Goal: Task Accomplishment & Management: Use online tool/utility

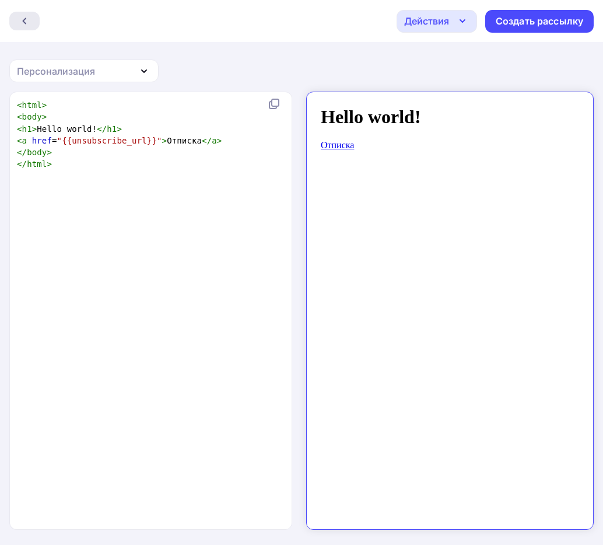
click at [30, 24] on div at bounding box center [24, 21] width 30 height 19
click at [20, 17] on icon at bounding box center [24, 20] width 9 height 9
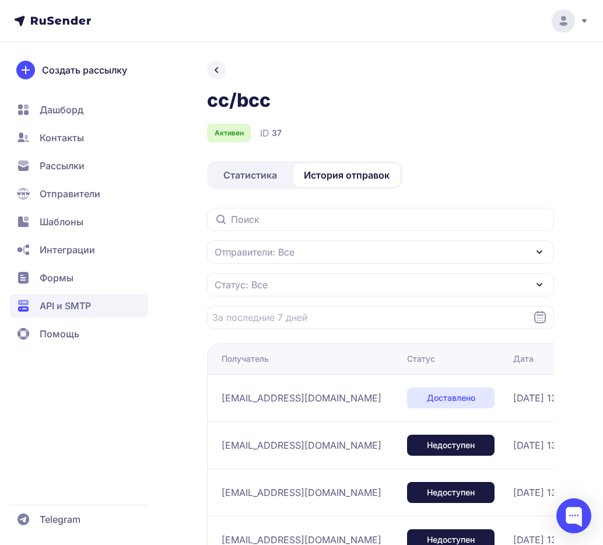
click at [69, 221] on span "Шаблоны" at bounding box center [62, 222] width 44 height 14
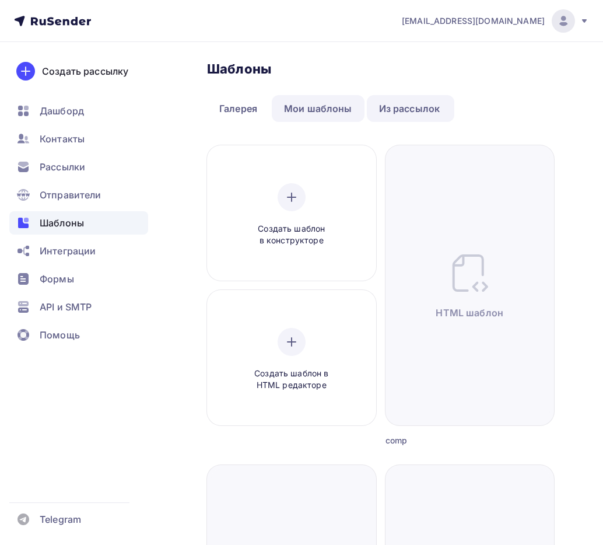
click at [330, 110] on link "Мои шаблоны" at bounding box center [318, 108] width 93 height 27
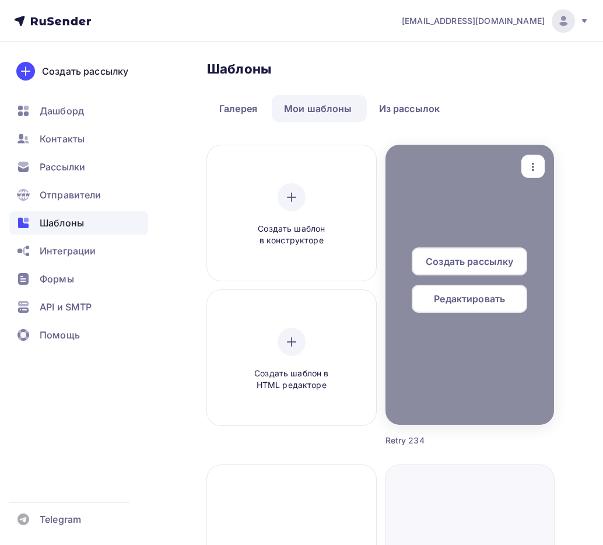
click at [536, 162] on icon "button" at bounding box center [533, 167] width 14 height 14
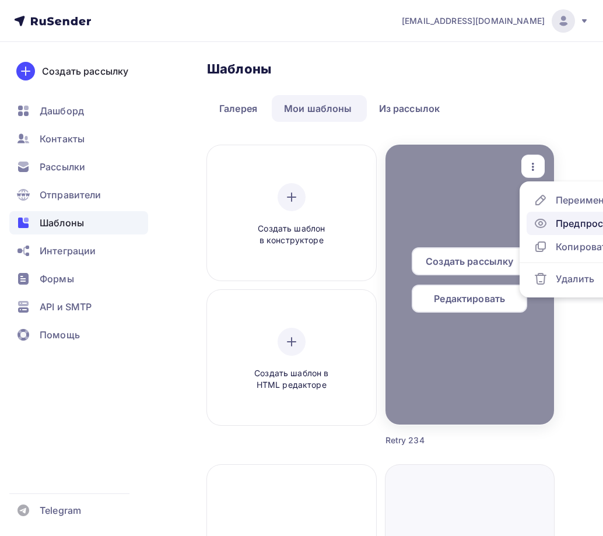
click at [544, 217] on icon at bounding box center [541, 223] width 14 height 14
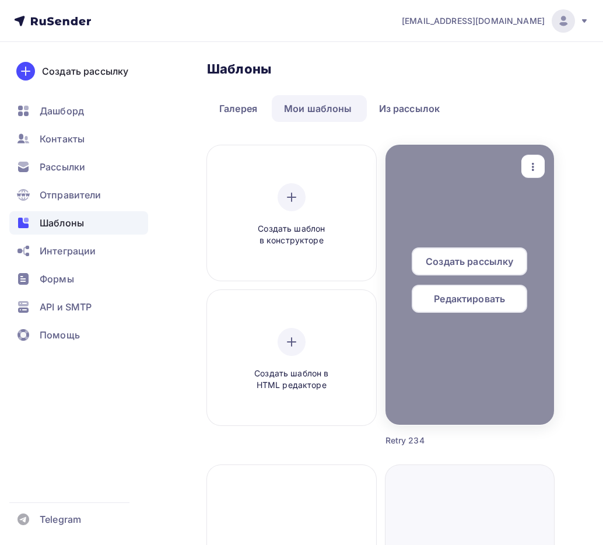
click at [451, 221] on div at bounding box center [469, 285] width 169 height 280
click at [457, 290] on div "Редактировать" at bounding box center [469, 299] width 115 height 28
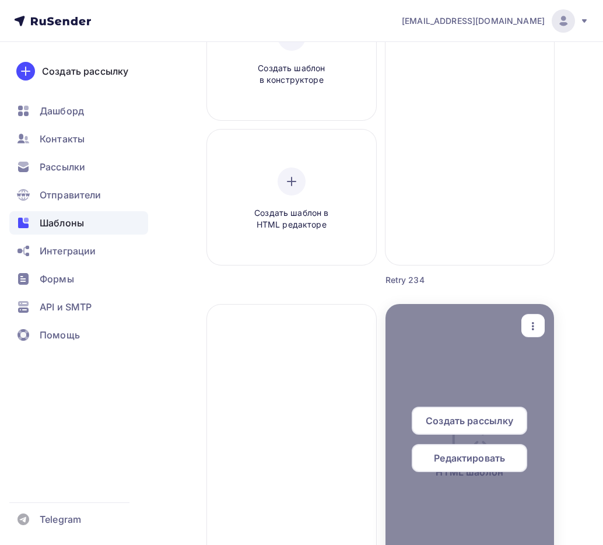
scroll to position [154, 0]
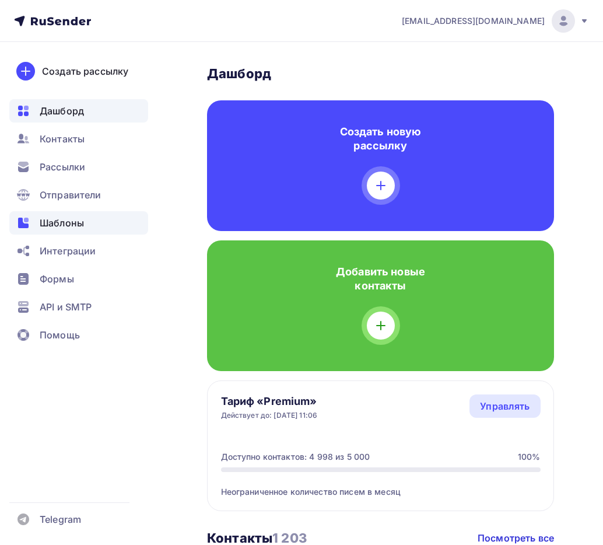
click at [71, 222] on span "Шаблоны" at bounding box center [62, 223] width 44 height 14
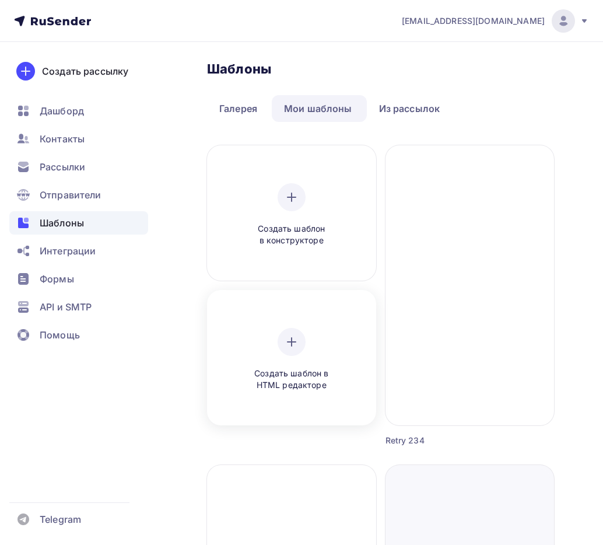
click at [311, 354] on div "Создать шаблон в HTML редакторе" at bounding box center [291, 360] width 111 height 64
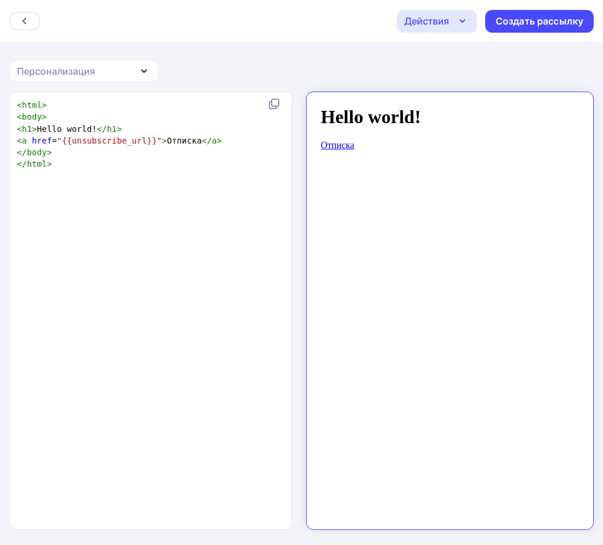
click at [216, 188] on div "xxxxxxxxxx < html > < body > < h1 > Hello world! </ h1 > < a href = "{{unsubscr…" at bounding box center [163, 325] width 297 height 457
type textarea "<html> <body> <h1>Hello world!</h1> <a href="{{unsubscribe_url}}">Отписка</a> <…"
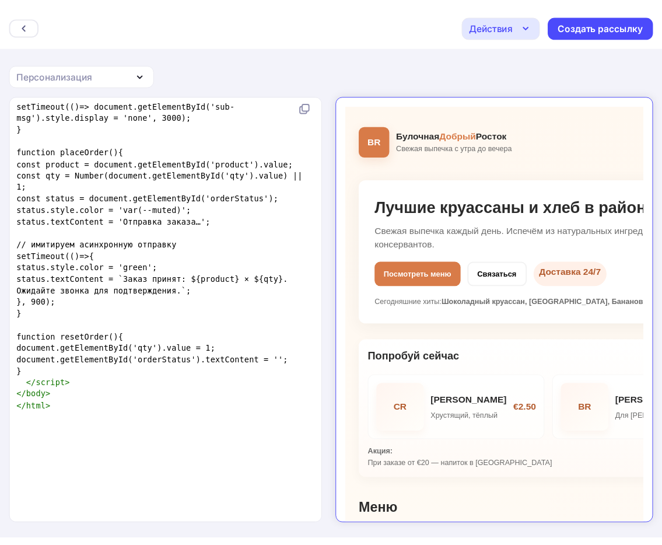
scroll to position [4169, 0]
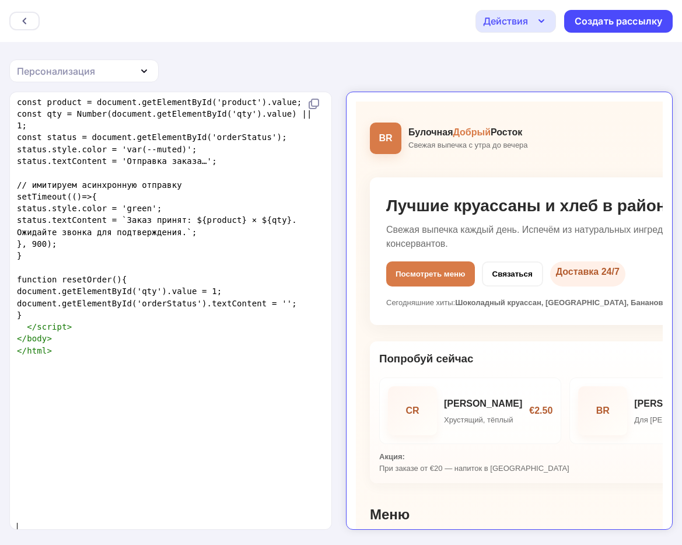
click at [119, 70] on div "Персонализация" at bounding box center [83, 70] width 149 height 23
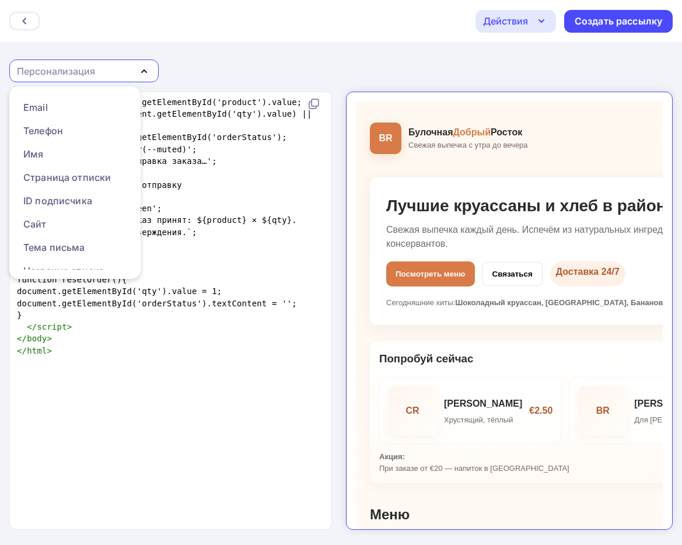
click at [231, 64] on div "Назад Действия Отправить тестовое письмо Сохранить в Мои шаблоны Выйти без сохр…" at bounding box center [341, 273] width 682 height 546
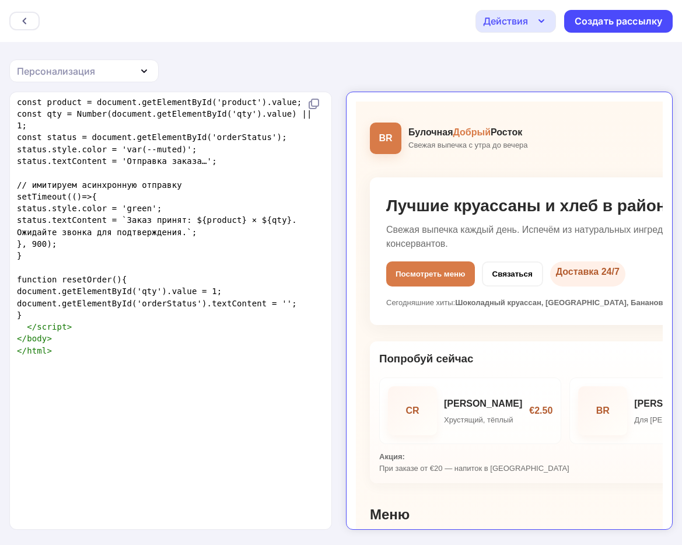
click at [521, 26] on div "Действия" at bounding box center [505, 21] width 45 height 14
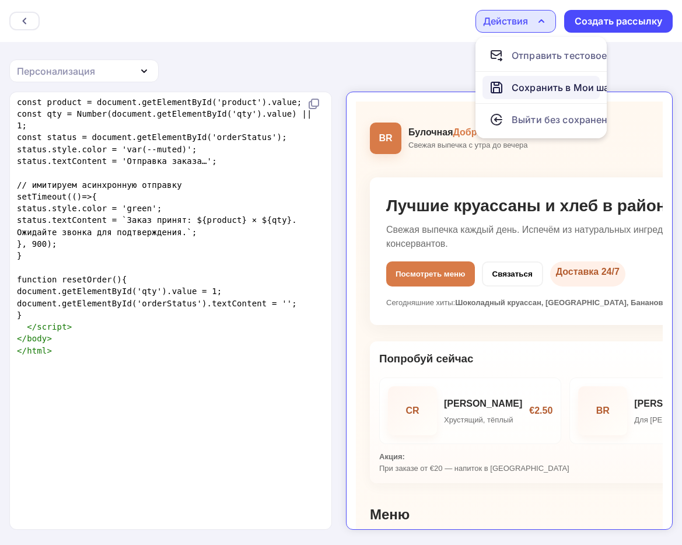
click at [520, 81] on div "Сохранить в Мои шаблоны" at bounding box center [575, 87] width 128 height 14
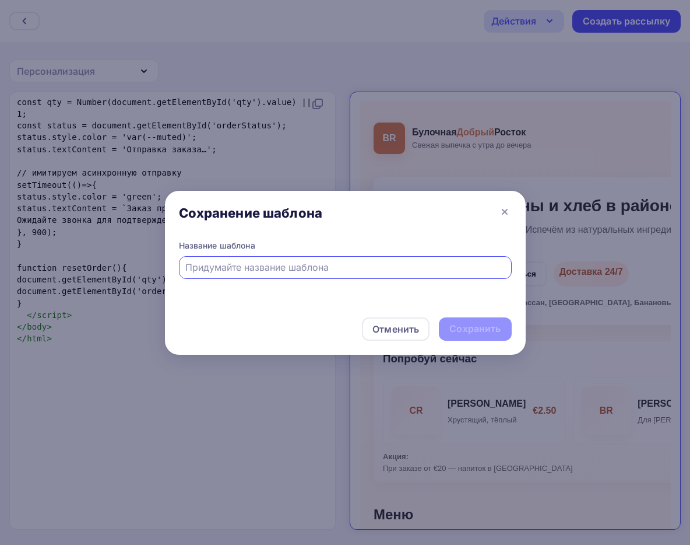
click at [355, 265] on input "text" at bounding box center [345, 267] width 320 height 14
type input "Пекарня"
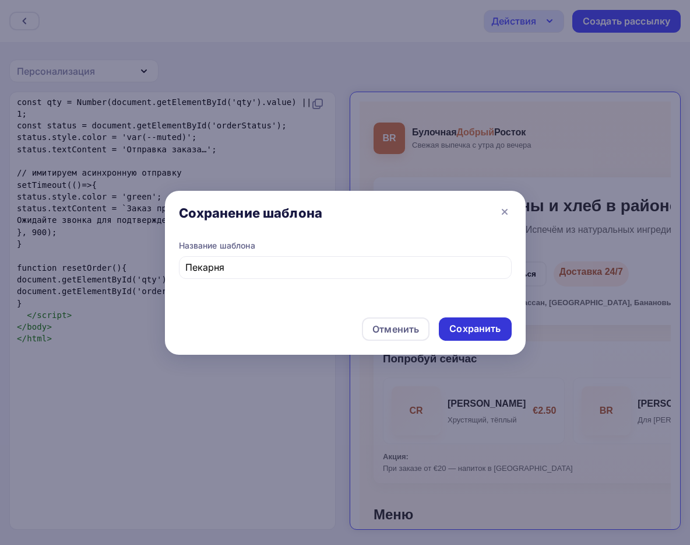
click at [466, 331] on div "Сохранить" at bounding box center [475, 328] width 51 height 13
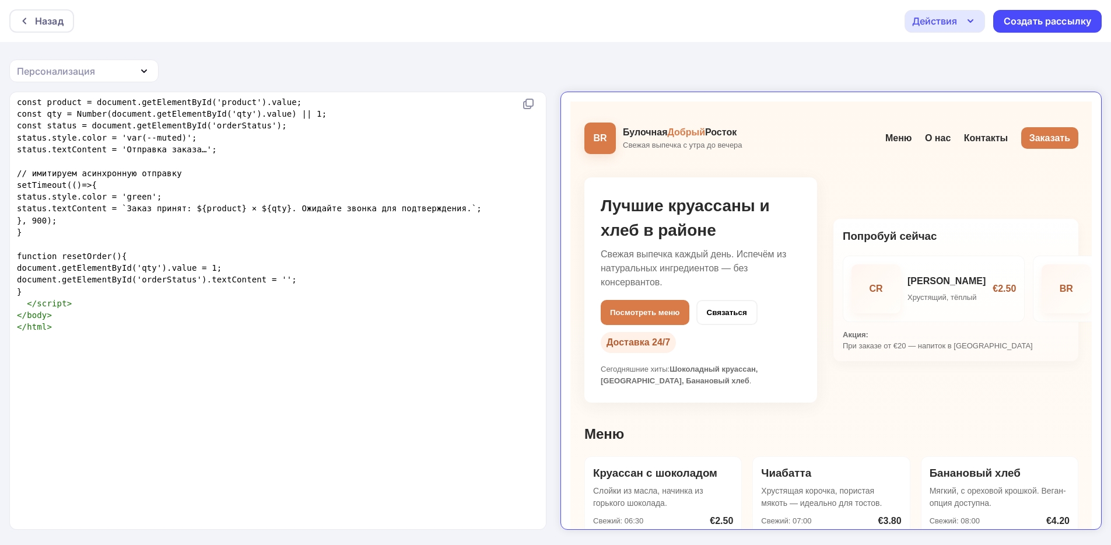
scroll to position [3365, 0]
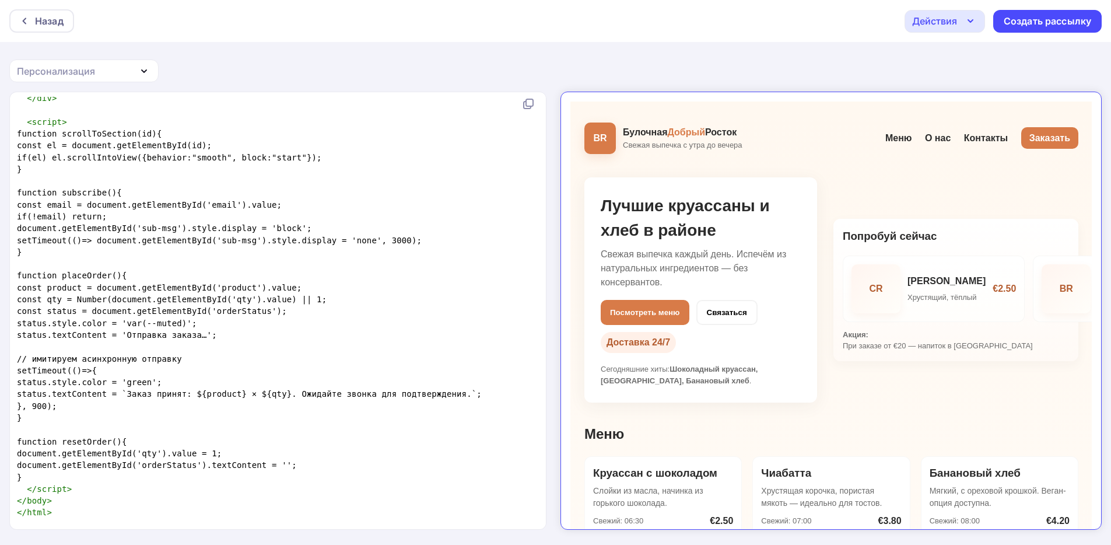
click at [426, 211] on pre "if(!email) return;" at bounding box center [276, 217] width 522 height 12
click at [218, 223] on span "document.getElementById('sub-msg').style.display = 'block';" at bounding box center [164, 227] width 295 height 9
type textarea "<!doctype html> <html lang="ru"> <head> <meta charset="utf-8" /> <meta name="vi…"
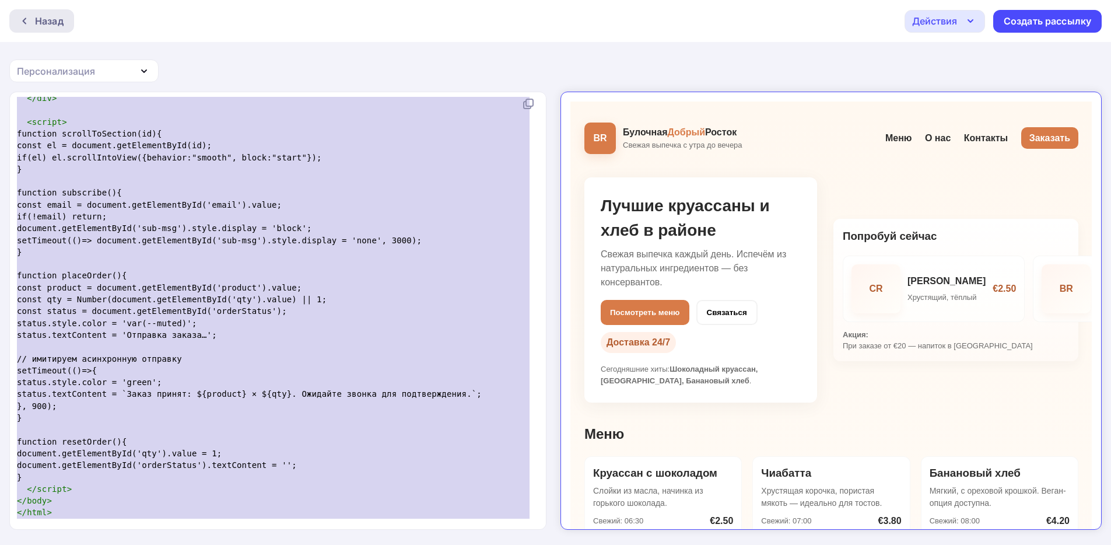
click at [49, 19] on div "Назад" at bounding box center [49, 21] width 29 height 14
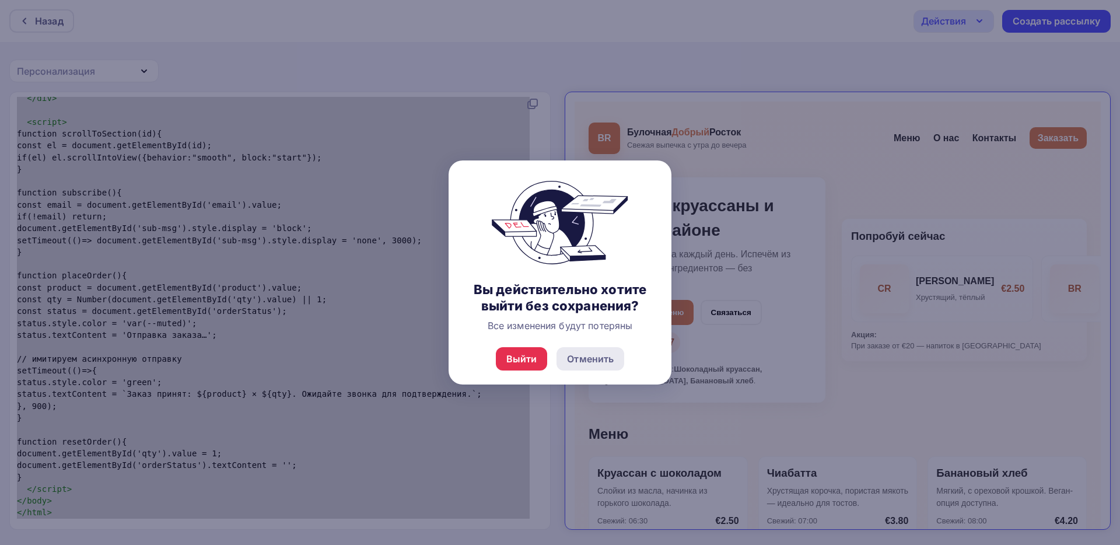
click at [590, 355] on div "Отменить" at bounding box center [590, 359] width 47 height 14
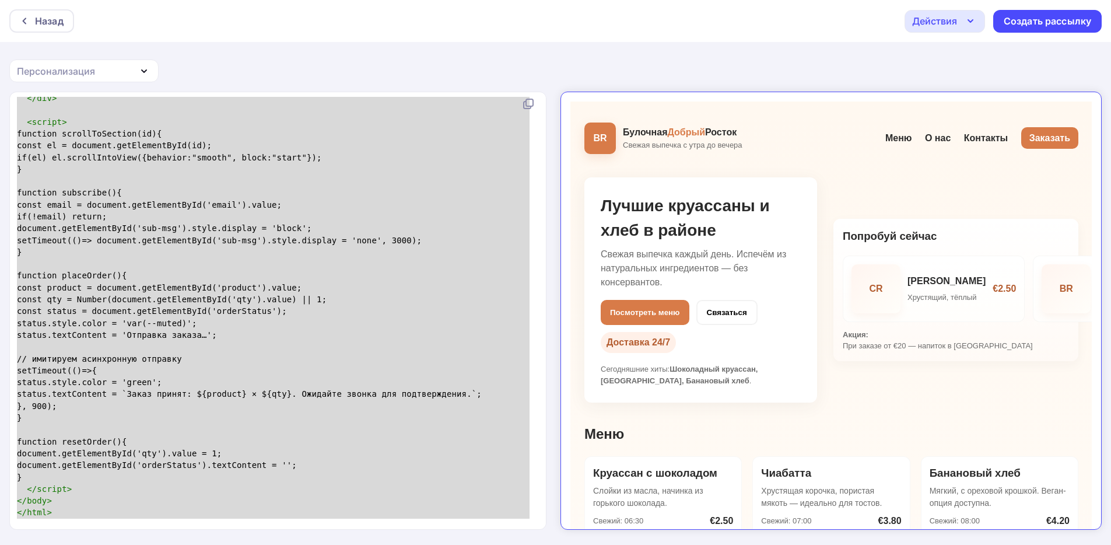
click at [602, 17] on div "Действия" at bounding box center [934, 21] width 45 height 14
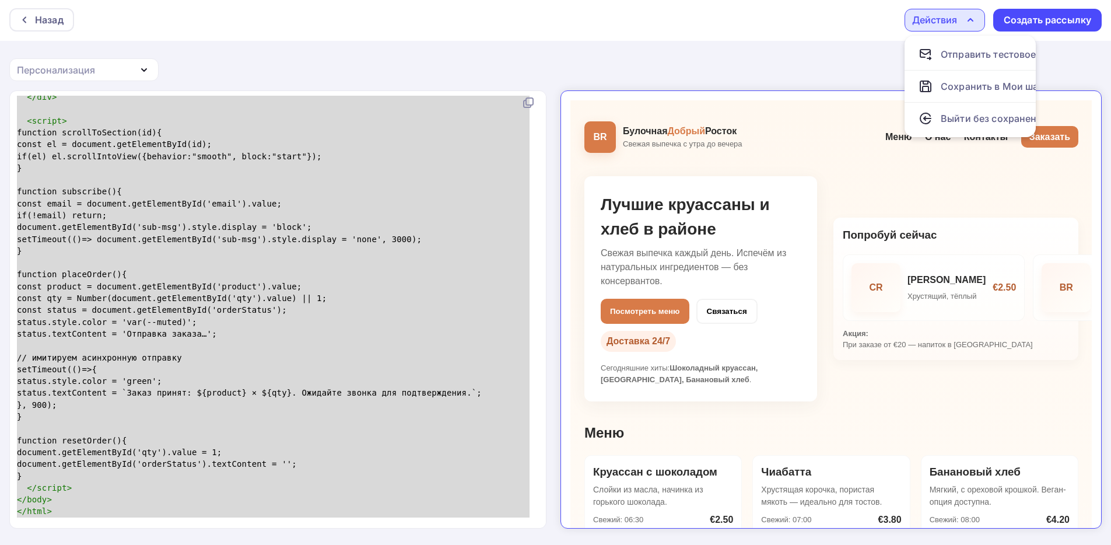
scroll to position [0, 38]
drag, startPoint x: 996, startPoint y: 136, endPoint x: 943, endPoint y: 139, distance: 52.6
click at [602, 137] on ul "Отправить тестовое письмо Сохранить в Мои шаблоны Выйти без сохранения" at bounding box center [969, 86] width 131 height 101
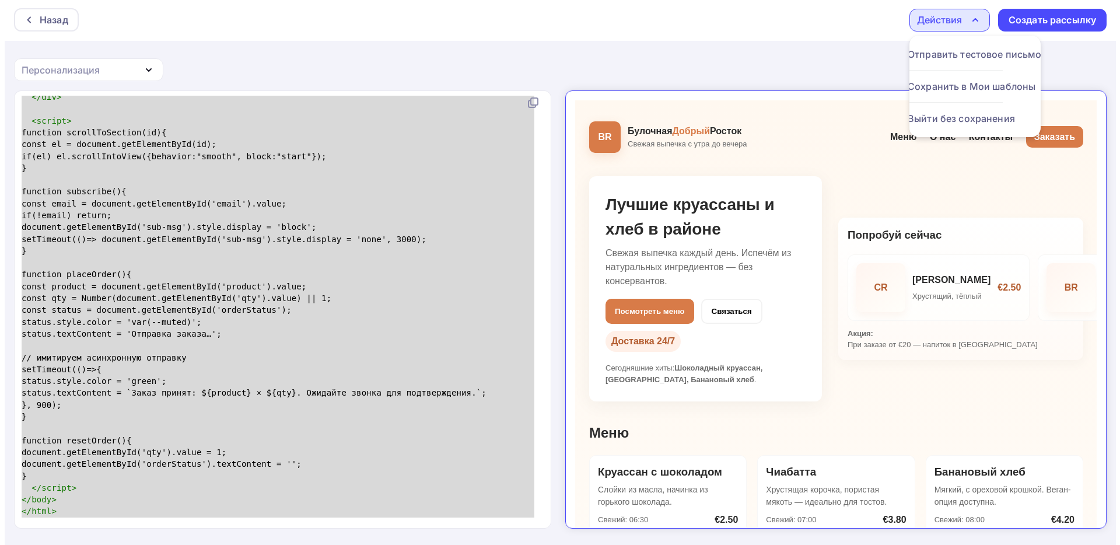
scroll to position [0, 0]
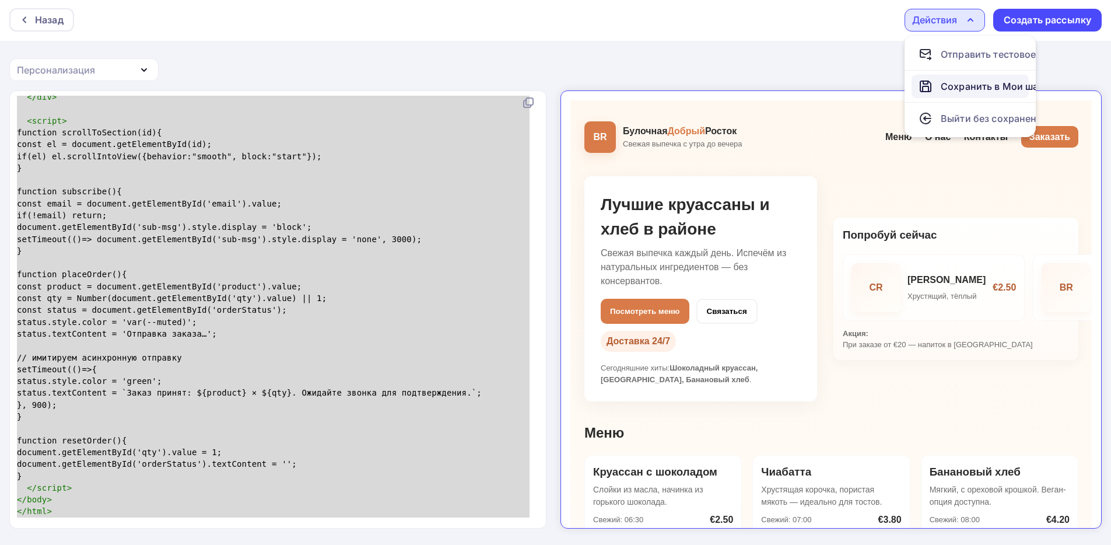
click at [602, 80] on div "Сохранить в Мои шаблоны" at bounding box center [1005, 86] width 128 height 14
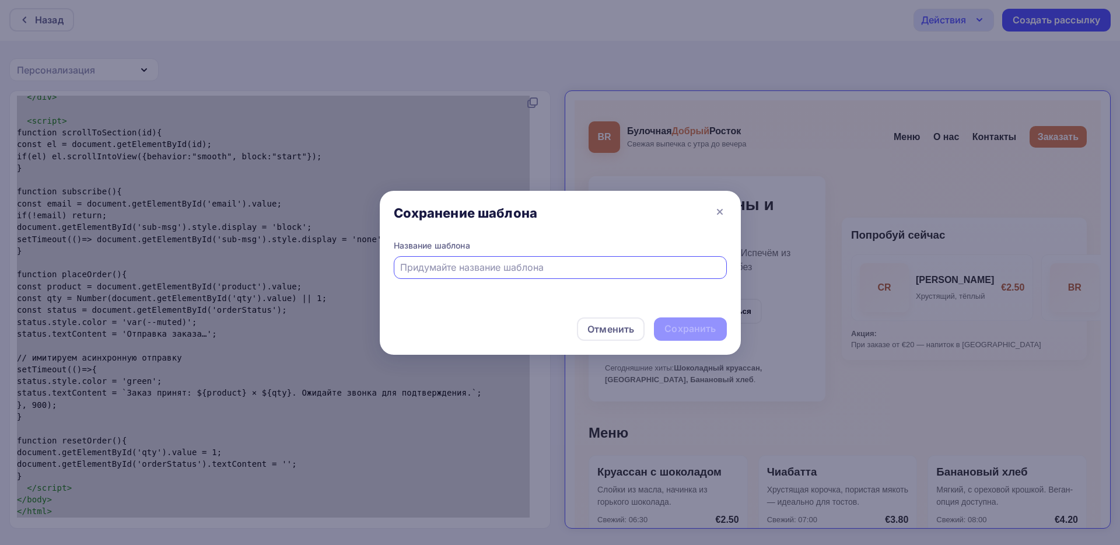
click at [524, 266] on input "text" at bounding box center [560, 267] width 320 height 14
type input "G"
type input "Пекарня"
click at [602, 329] on div "Сохранить" at bounding box center [689, 328] width 51 height 13
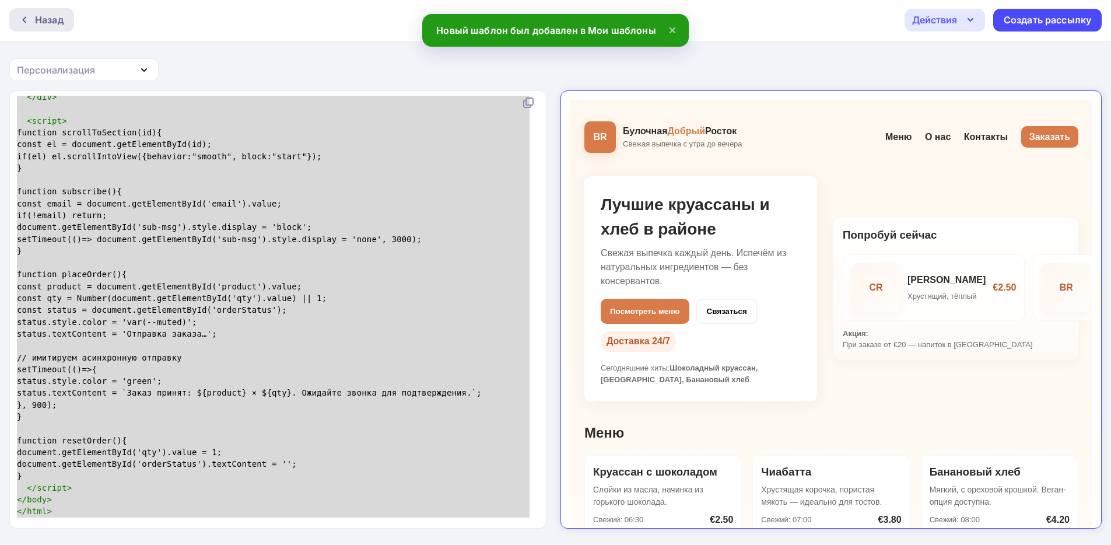
click at [61, 19] on div "Назад" at bounding box center [49, 20] width 29 height 14
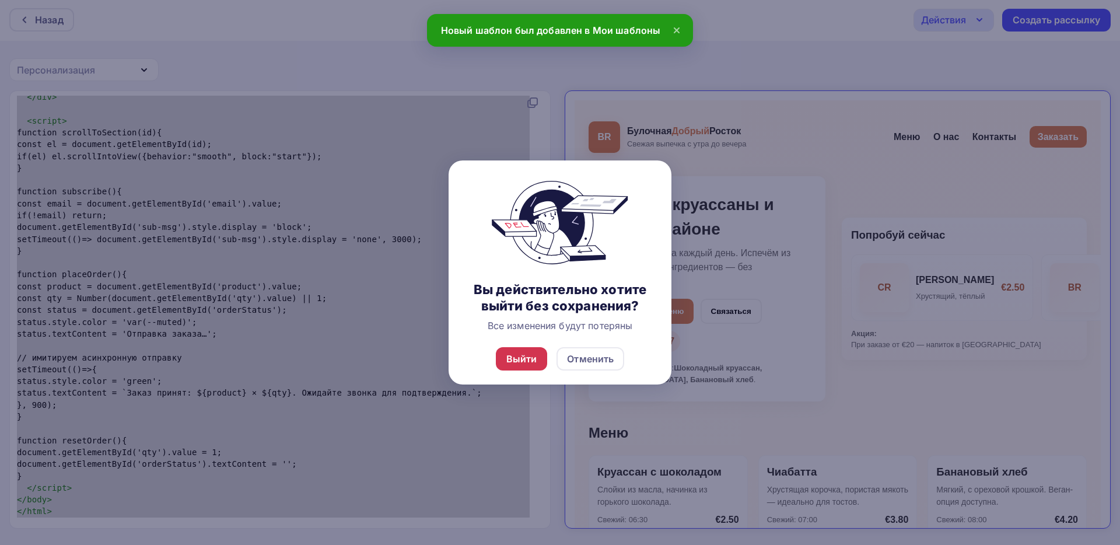
click at [522, 358] on div "Выйти" at bounding box center [521, 359] width 31 height 14
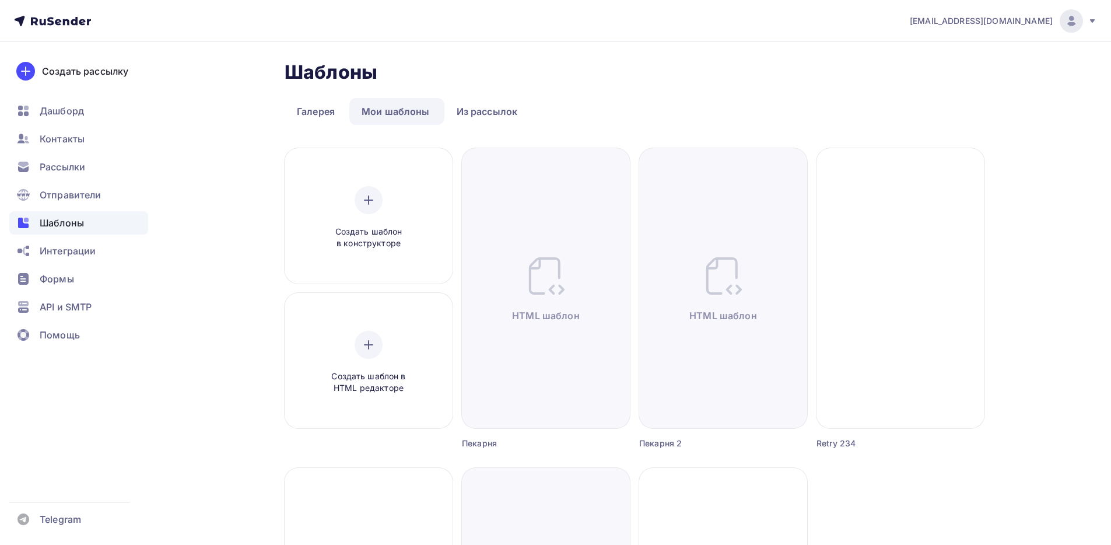
click at [392, 113] on link "Мои шаблоны" at bounding box center [395, 111] width 93 height 27
click at [350, 189] on div "Создать шаблон в конструкторе" at bounding box center [368, 218] width 111 height 64
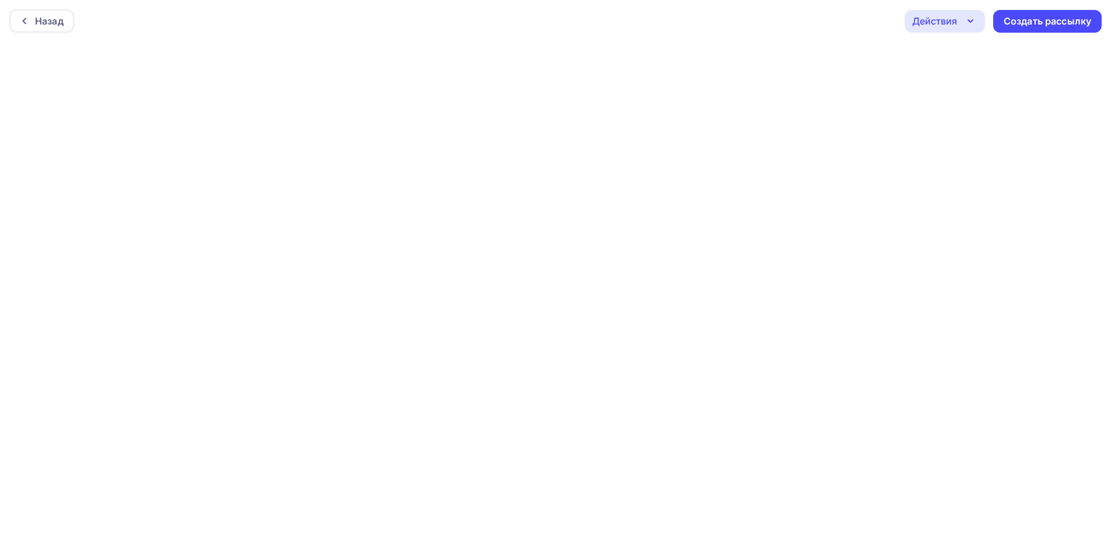
click at [602, 23] on div "Действия" at bounding box center [934, 21] width 45 height 14
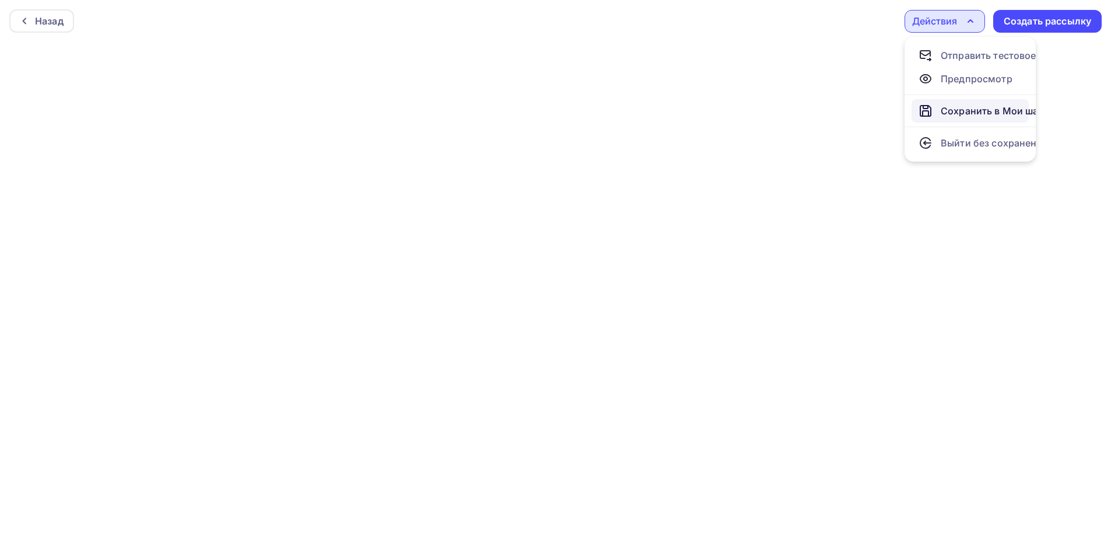
click at [602, 106] on div "Сохранить в Мои шаблоны" at bounding box center [1005, 111] width 128 height 14
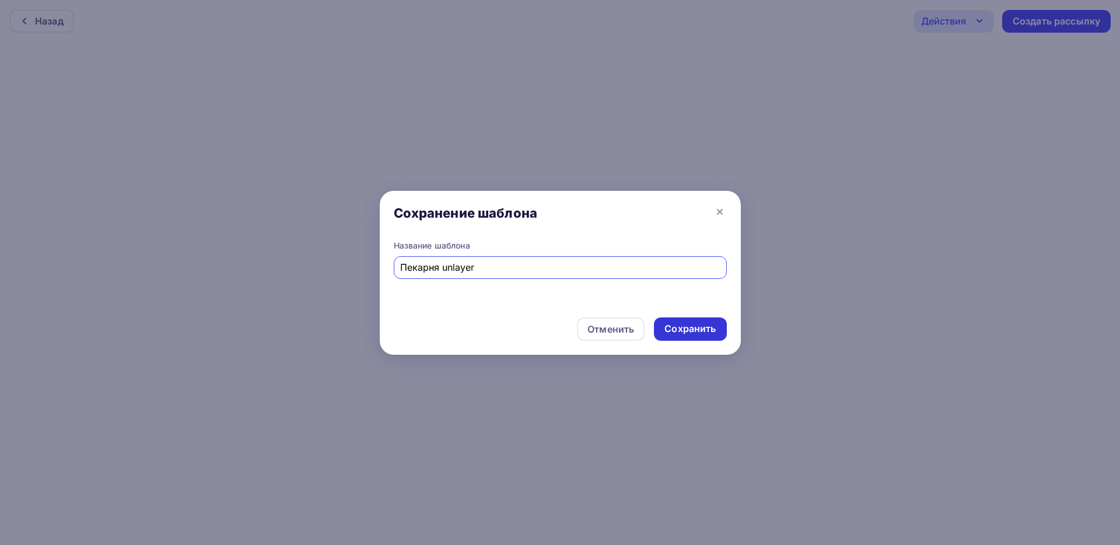
type input "Пекарня unlayer"
click at [602, 322] on div "Сохранить" at bounding box center [689, 328] width 51 height 13
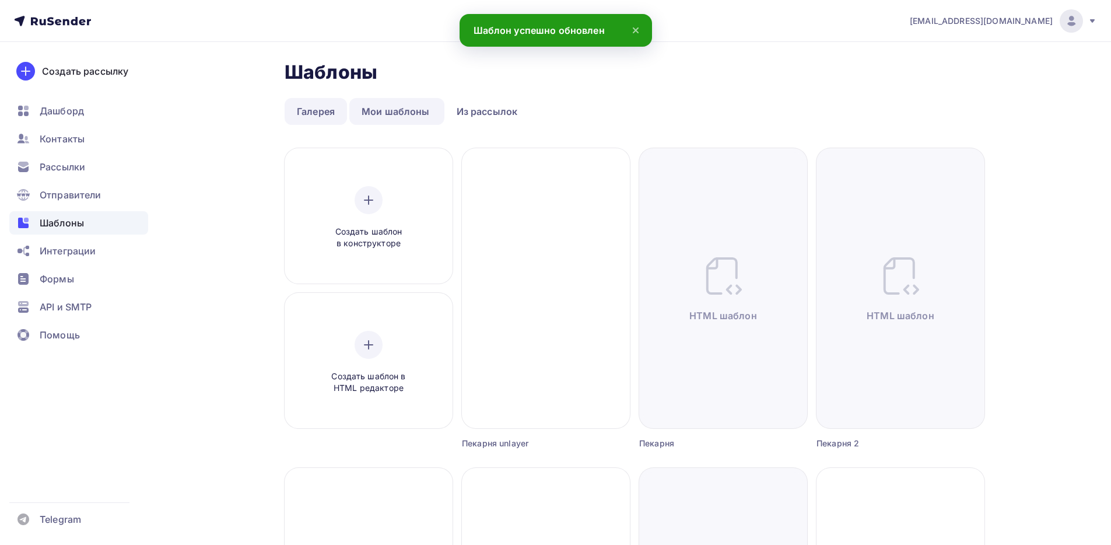
click at [303, 115] on link "Галерея" at bounding box center [316, 111] width 62 height 27
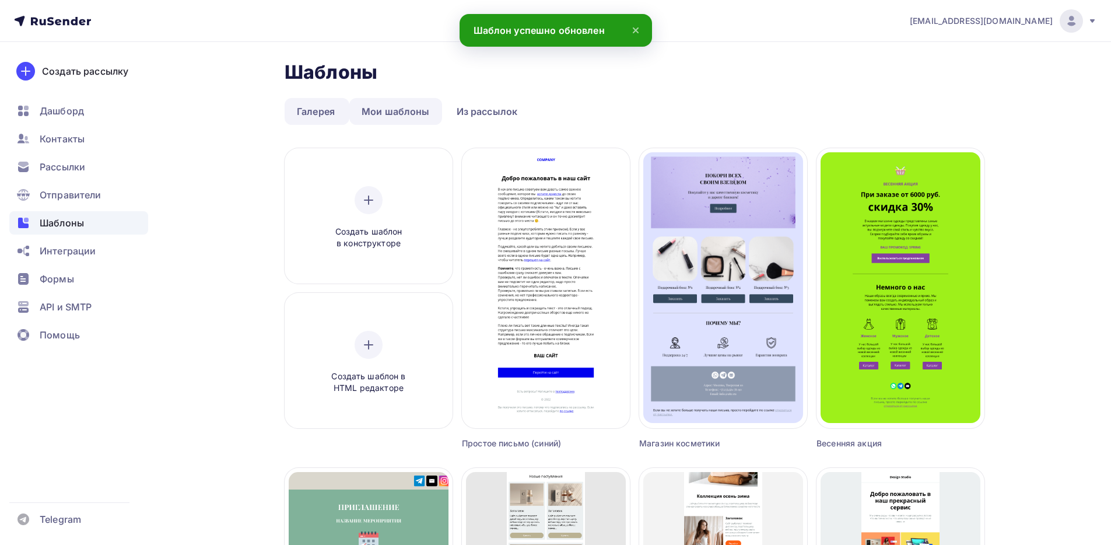
click at [383, 110] on link "Мои шаблоны" at bounding box center [395, 111] width 93 height 27
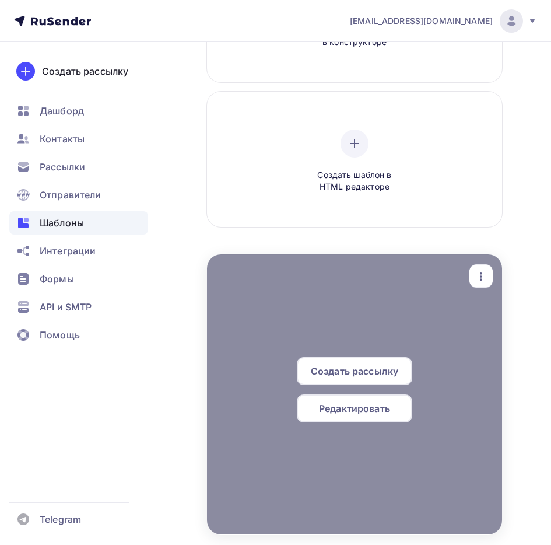
scroll to position [331, 0]
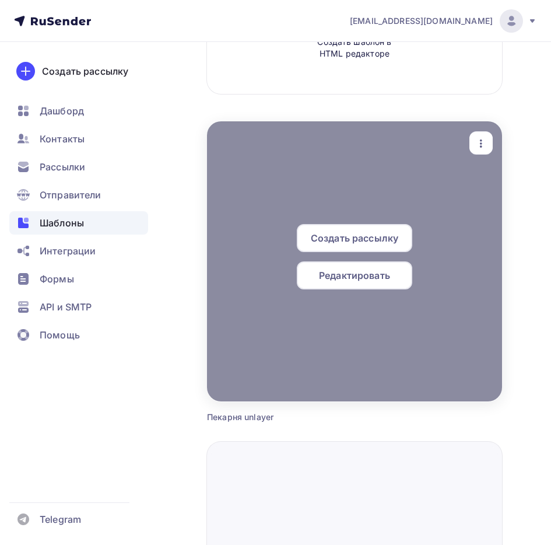
click at [362, 268] on span "Редактировать" at bounding box center [354, 275] width 71 height 14
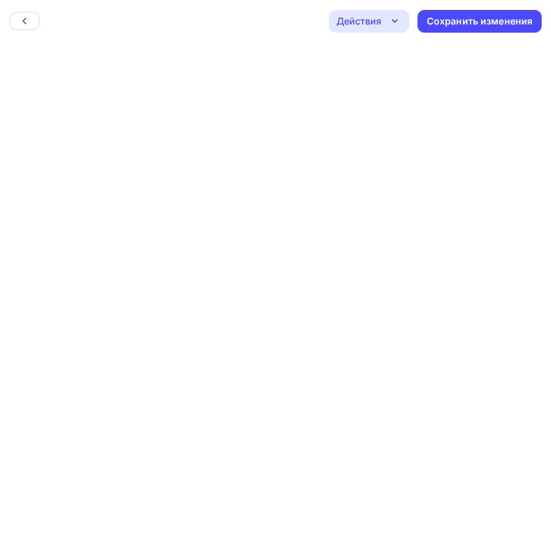
scroll to position [2, 0]
click at [391, 14] on icon "button" at bounding box center [395, 19] width 14 height 14
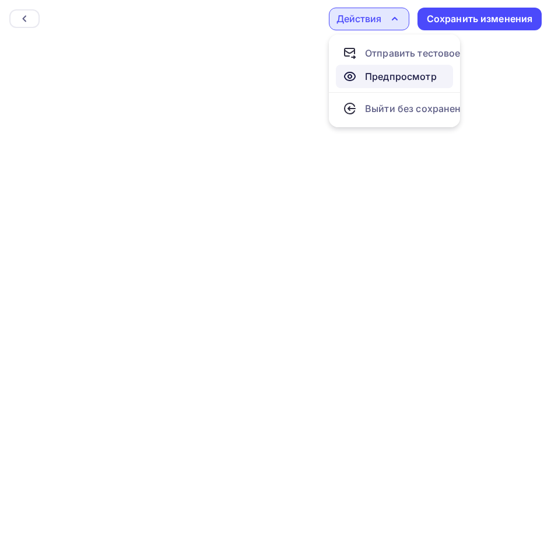
click at [388, 76] on div "Предпросмотр" at bounding box center [401, 76] width 72 height 14
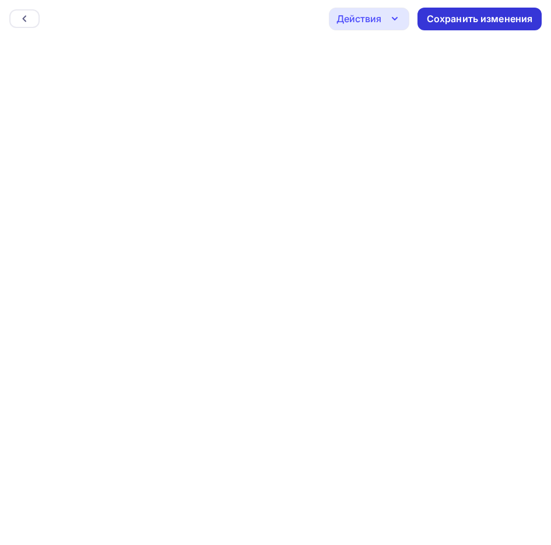
click at [459, 23] on div "Сохранить изменения" at bounding box center [480, 18] width 106 height 13
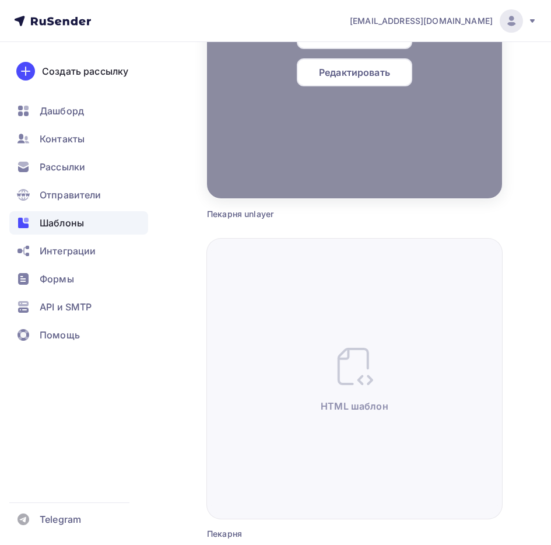
scroll to position [546, 0]
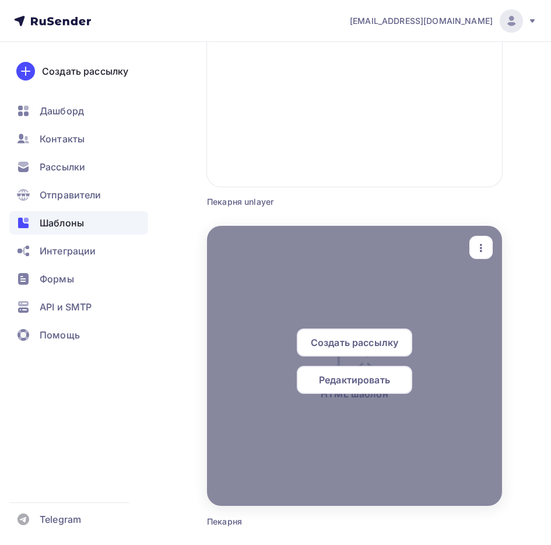
click at [346, 371] on div "Редактировать" at bounding box center [354, 380] width 115 height 28
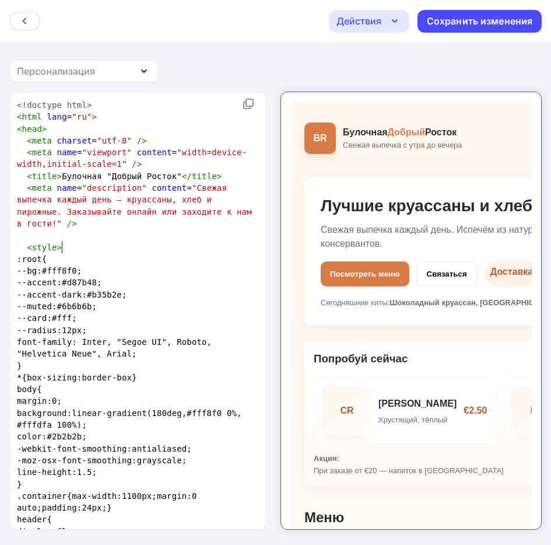
click at [191, 246] on pre "< style >" at bounding box center [136, 247] width 242 height 12
type textarea "<!doctype html> <html lang="ru"> <head> <meta charset="utf-8" /> <meta name="vi…"
